Goal: Information Seeking & Learning: Learn about a topic

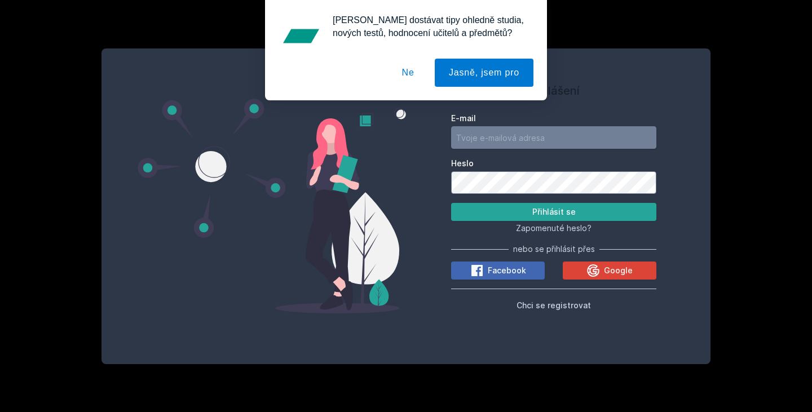
click at [572, 142] on input "E-mail" at bounding box center [553, 137] width 205 height 23
type input "[EMAIL_ADDRESS][DOMAIN_NAME]"
click at [543, 214] on button "Přihlásit se" at bounding box center [553, 212] width 205 height 18
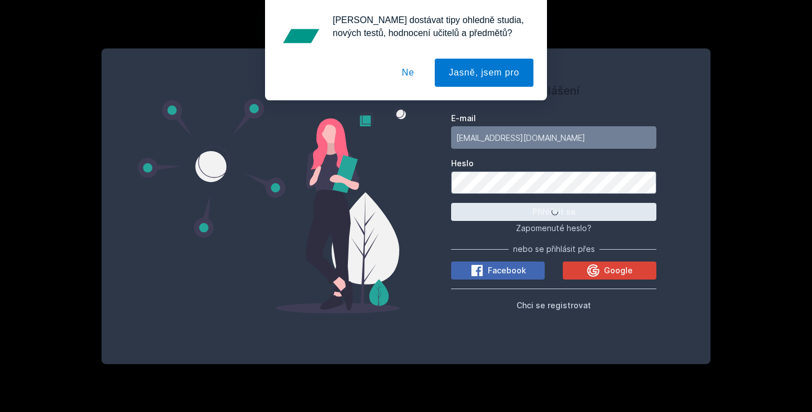
click at [409, 73] on button "Ne" at bounding box center [408, 73] width 41 height 28
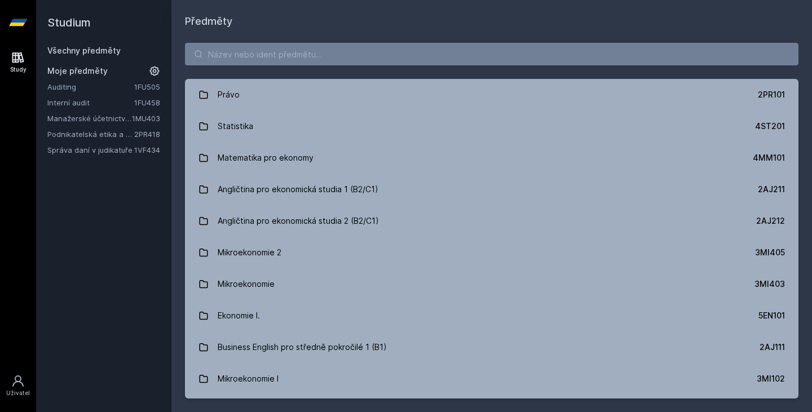
drag, startPoint x: 330, startPoint y: 67, endPoint x: 329, endPoint y: 61, distance: 5.9
click at [330, 66] on div "Právo 2PR101 Statistika 4ST201 Matematika pro ekonomy 4MM101 Angličtina pro eko…" at bounding box center [491, 220] width 640 height 383
click at [329, 61] on input "search" at bounding box center [491, 54] width 613 height 23
paste input "1BP411"
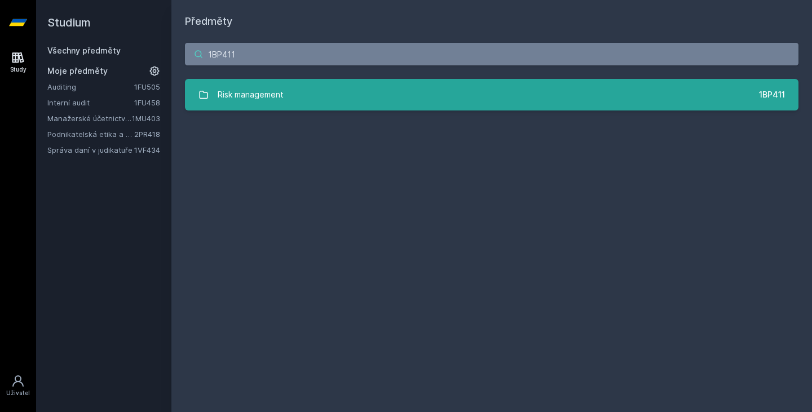
type input "1BP411"
click at [320, 98] on link "Risk management 1BP411" at bounding box center [491, 95] width 613 height 32
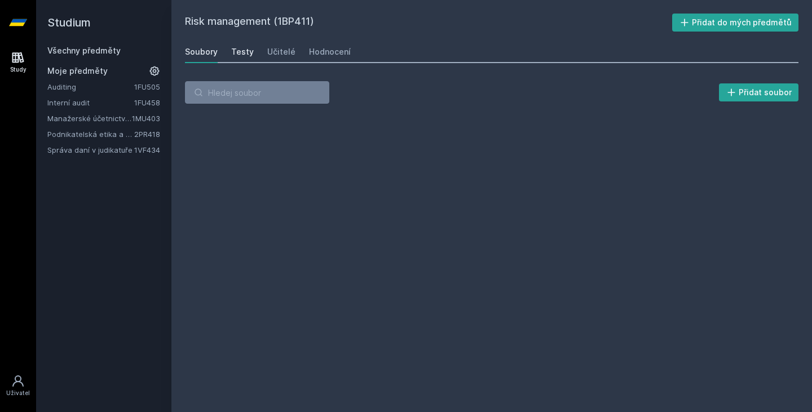
click at [243, 55] on div "Testy" at bounding box center [242, 51] width 23 height 11
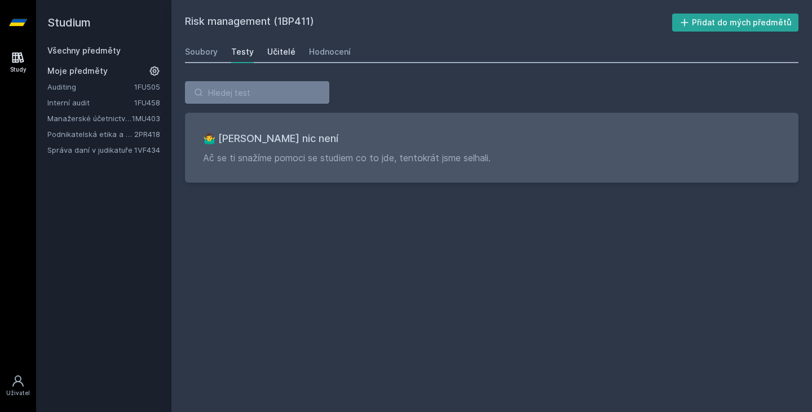
click at [273, 53] on div "Učitelé" at bounding box center [281, 51] width 28 height 11
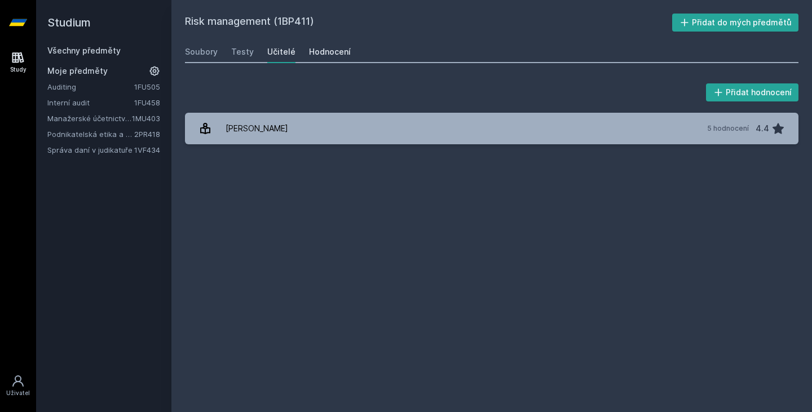
click at [333, 51] on div "Hodnocení" at bounding box center [330, 51] width 42 height 11
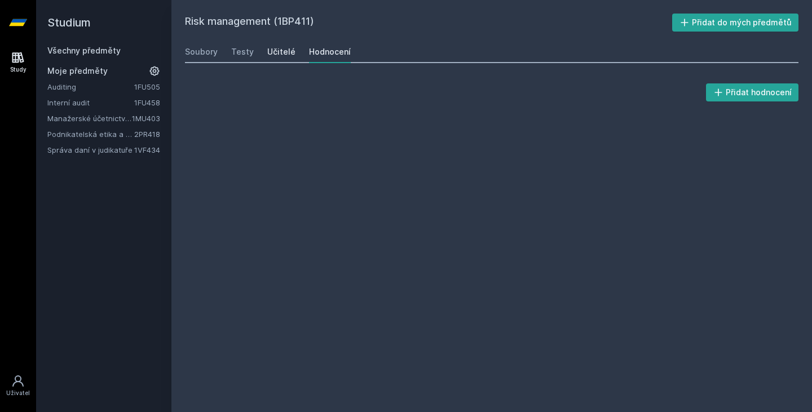
click at [279, 51] on div "Učitelé" at bounding box center [281, 51] width 28 height 11
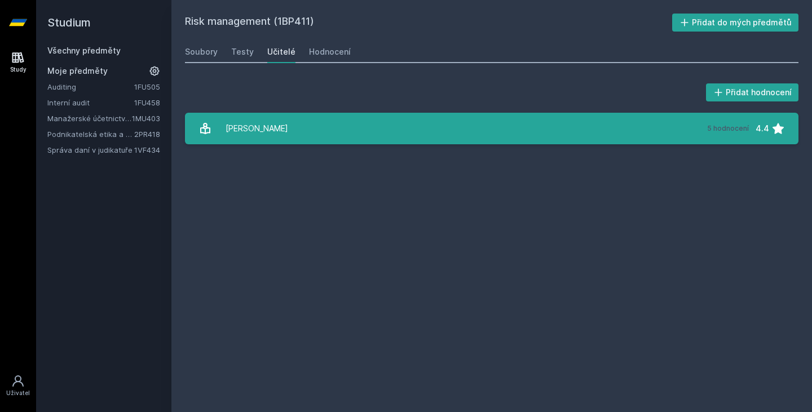
click at [400, 121] on link "[PERSON_NAME] 5 hodnocení 4.4" at bounding box center [491, 129] width 613 height 32
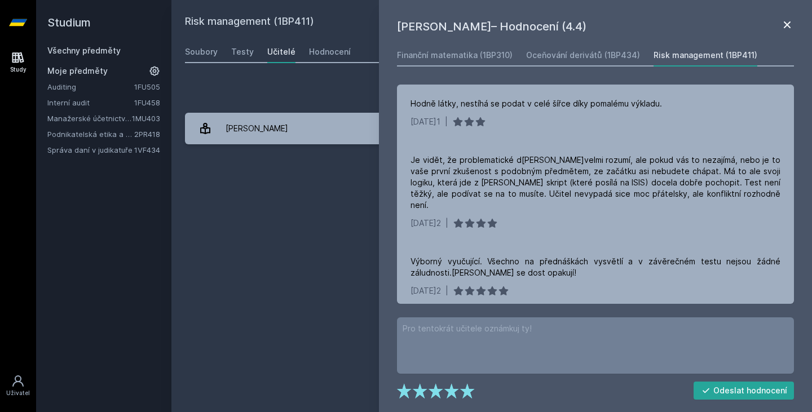
click at [784, 26] on icon at bounding box center [787, 25] width 14 height 14
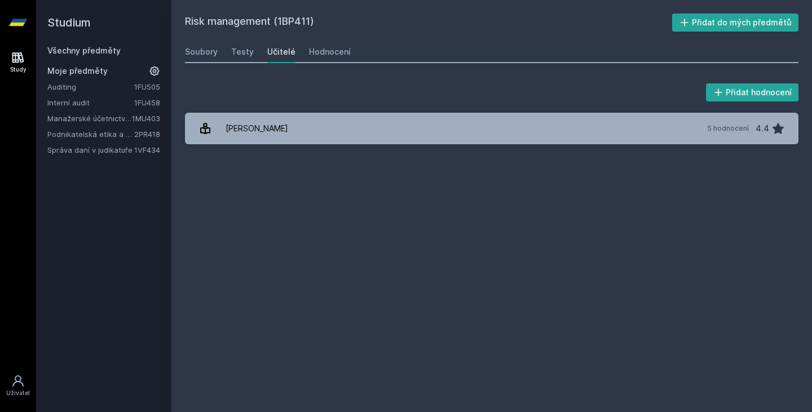
click at [90, 51] on link "Všechny předměty" at bounding box center [83, 51] width 73 height 10
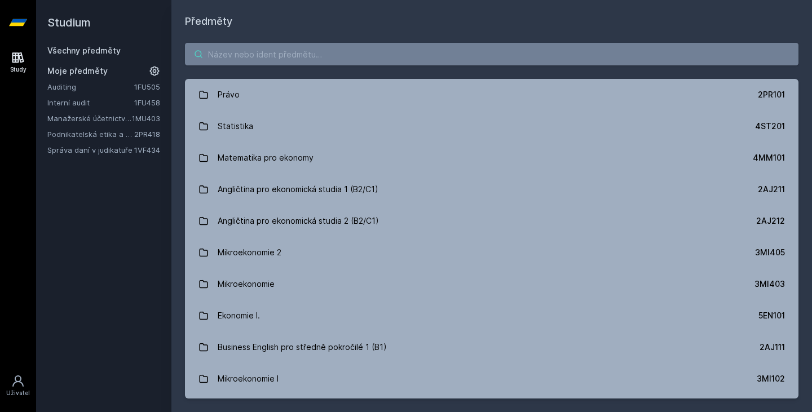
click at [272, 61] on input "search" at bounding box center [491, 54] width 613 height 23
paste input "1VF434"
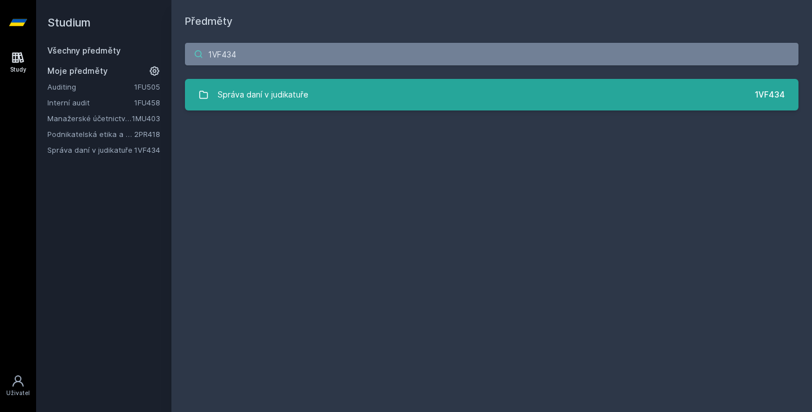
type input "1VF434"
click at [267, 92] on div "Správa daní v judikatuře" at bounding box center [263, 94] width 91 height 23
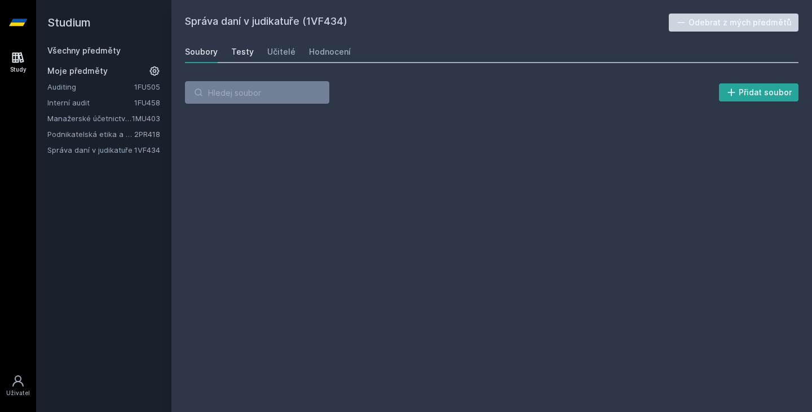
click at [250, 49] on div "Testy" at bounding box center [242, 51] width 23 height 11
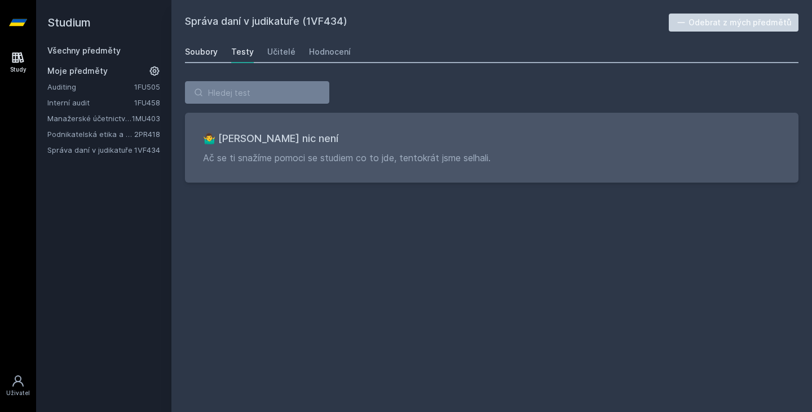
click at [207, 55] on div "Soubory" at bounding box center [201, 51] width 33 height 11
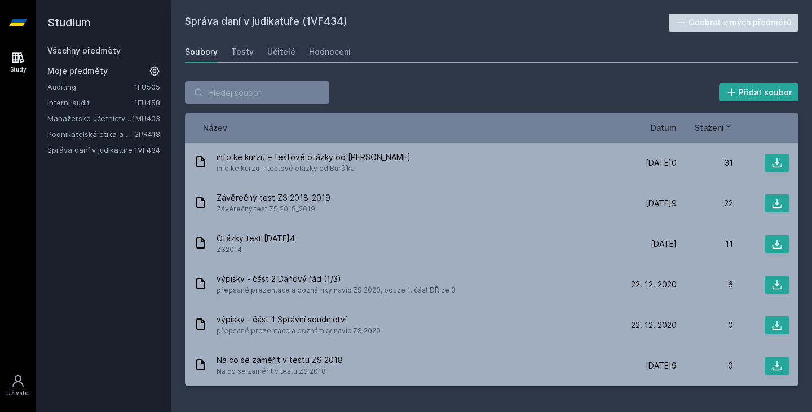
click at [664, 125] on span "Datum" at bounding box center [664, 128] width 26 height 12
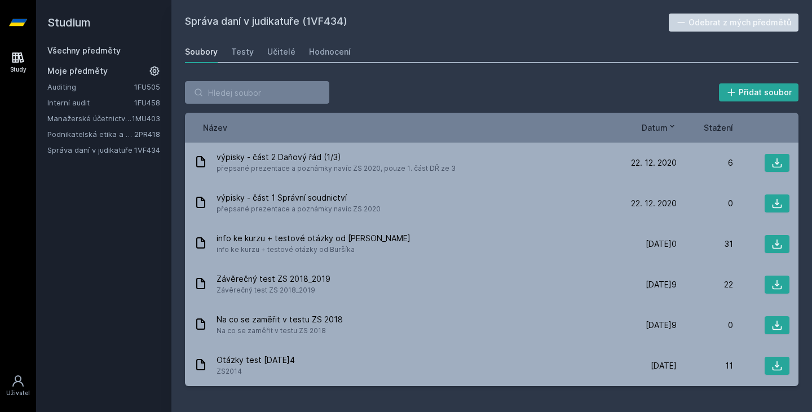
click at [67, 52] on link "Všechny předměty" at bounding box center [83, 51] width 73 height 10
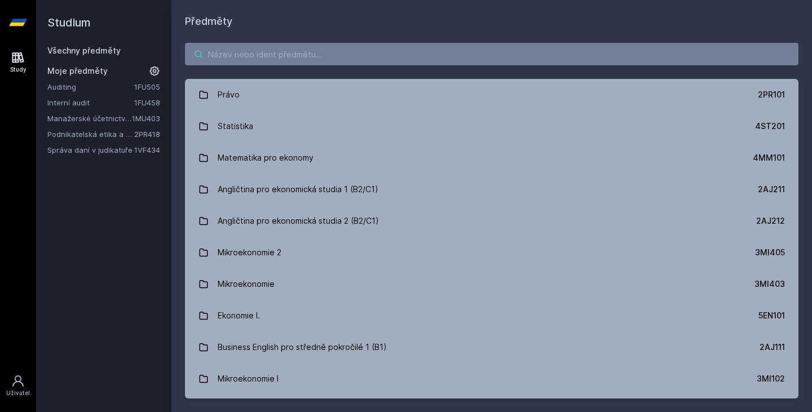
click at [365, 55] on input "search" at bounding box center [491, 54] width 613 height 23
paste input "1VF409"
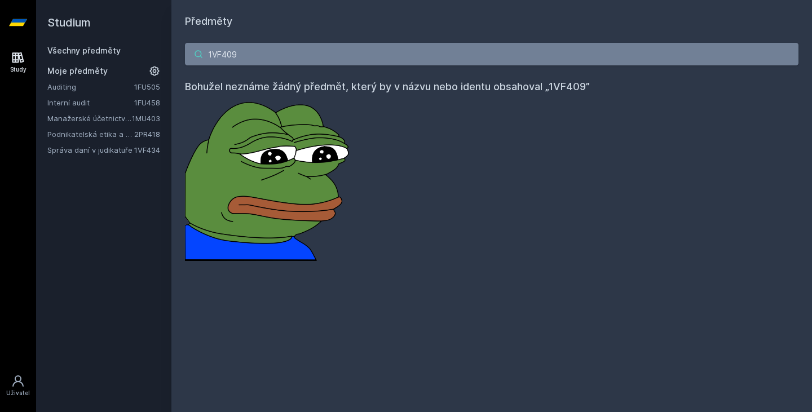
click at [194, 58] on div "1VF409" at bounding box center [491, 54] width 613 height 23
paste input "FU440"
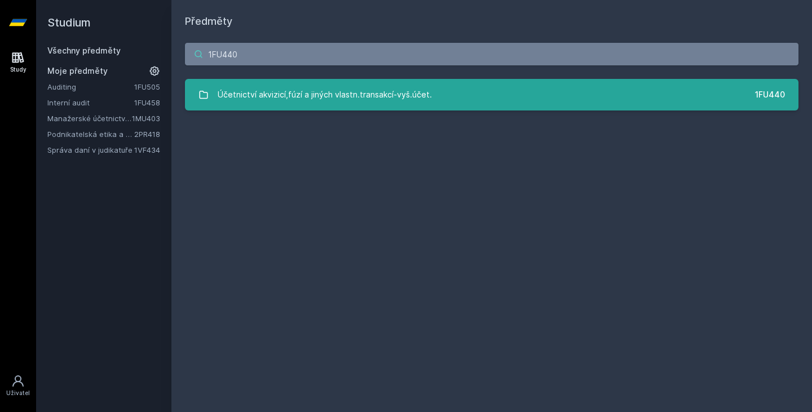
type input "1FU440"
click at [266, 99] on div "Účetnictví akvizicí,fúzí a jiných vlastn.transakcí-vyš.účet." at bounding box center [325, 94] width 214 height 23
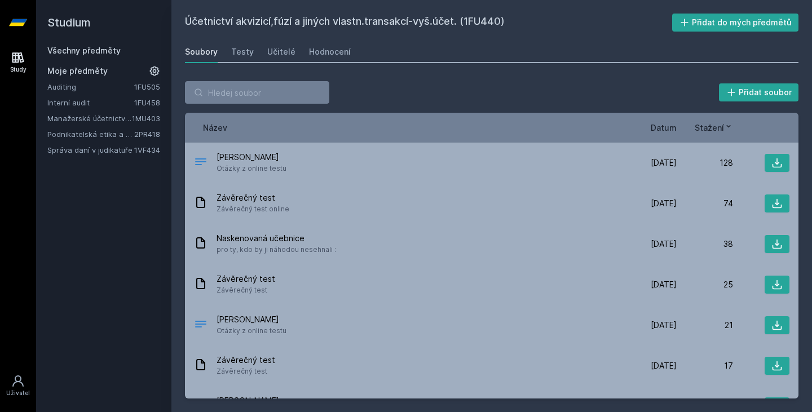
click at [670, 126] on span "Datum" at bounding box center [664, 128] width 26 height 12
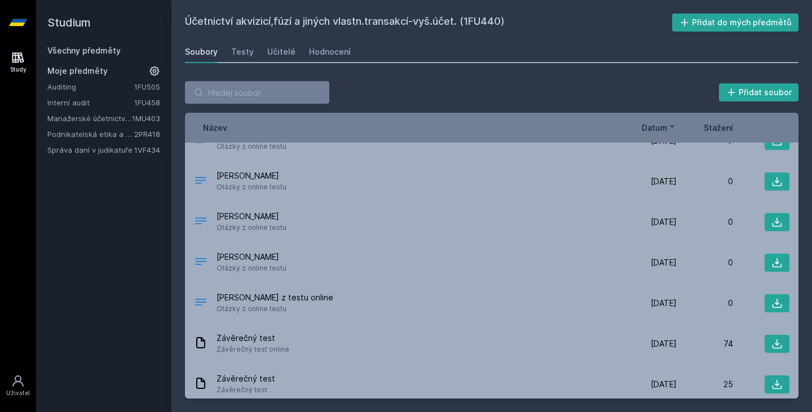
scroll to position [282, 0]
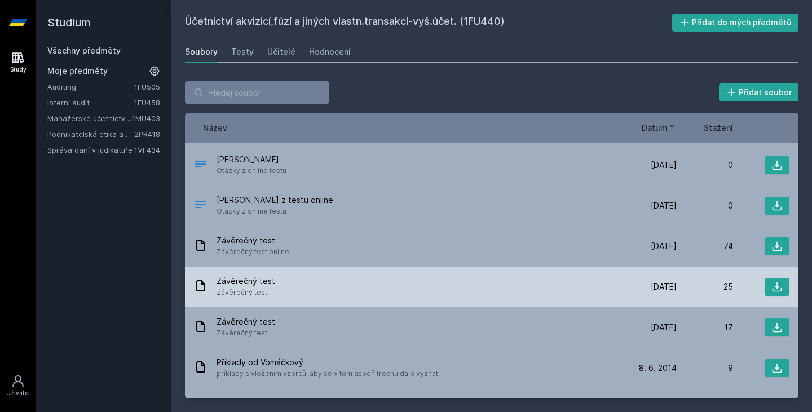
click at [406, 291] on div "Závěrečný test Závěrečný test" at bounding box center [407, 287] width 426 height 23
click at [775, 288] on icon at bounding box center [777, 287] width 10 height 10
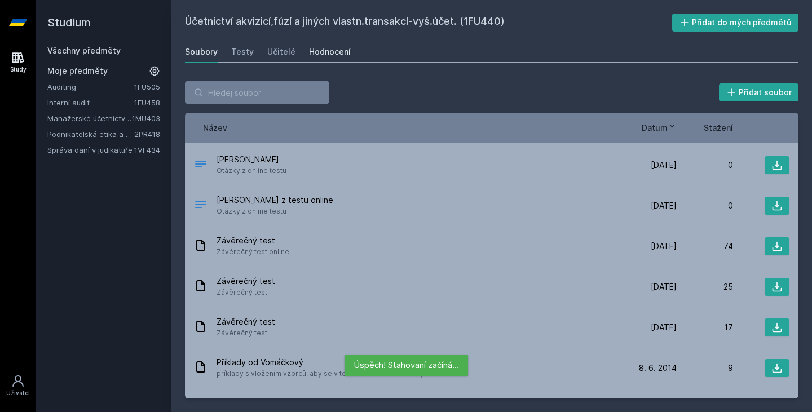
click at [326, 48] on div "Hodnocení" at bounding box center [330, 51] width 42 height 11
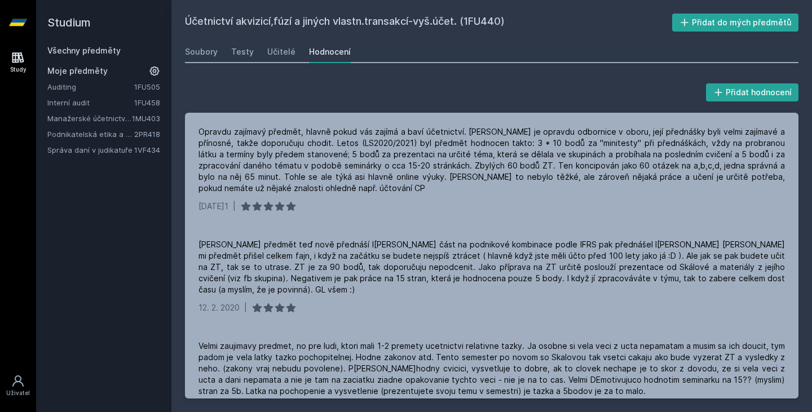
click at [120, 52] on div "Všechny předměty" at bounding box center [103, 50] width 113 height 11
click at [112, 51] on link "Všechny předměty" at bounding box center [83, 51] width 73 height 10
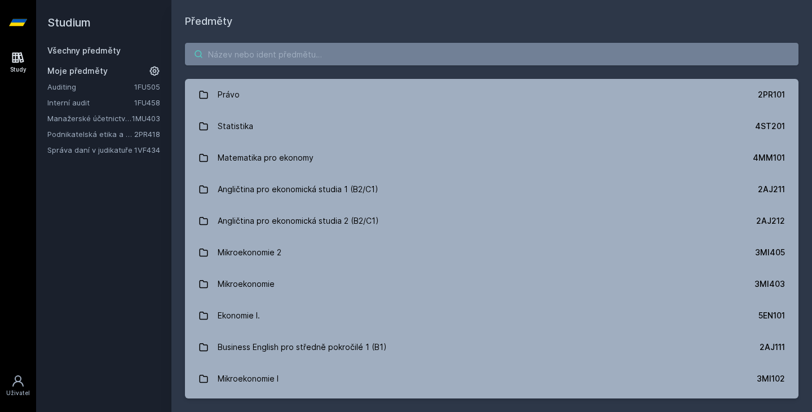
click at [299, 52] on input "search" at bounding box center [491, 54] width 613 height 23
paste input "1FP426"
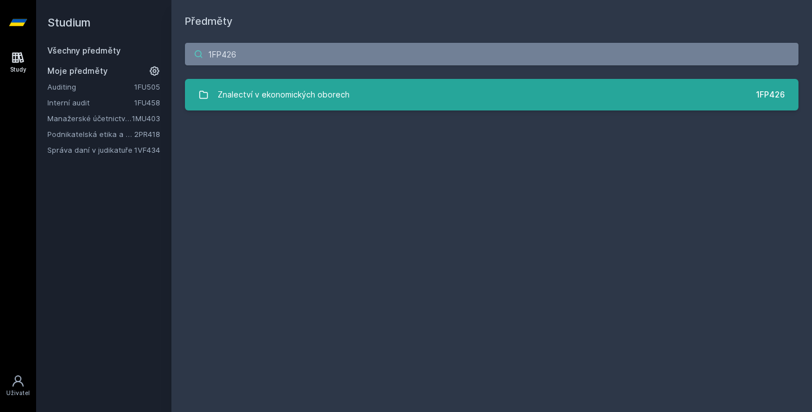
type input "1FP426"
click at [303, 91] on div "Znalectví v ekonomických oborech" at bounding box center [284, 94] width 132 height 23
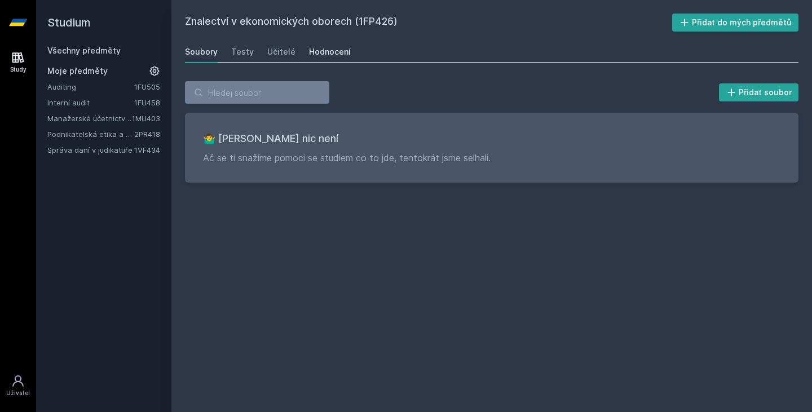
click at [322, 48] on div "Hodnocení" at bounding box center [330, 51] width 42 height 11
